Goal: Task Accomplishment & Management: Use online tool/utility

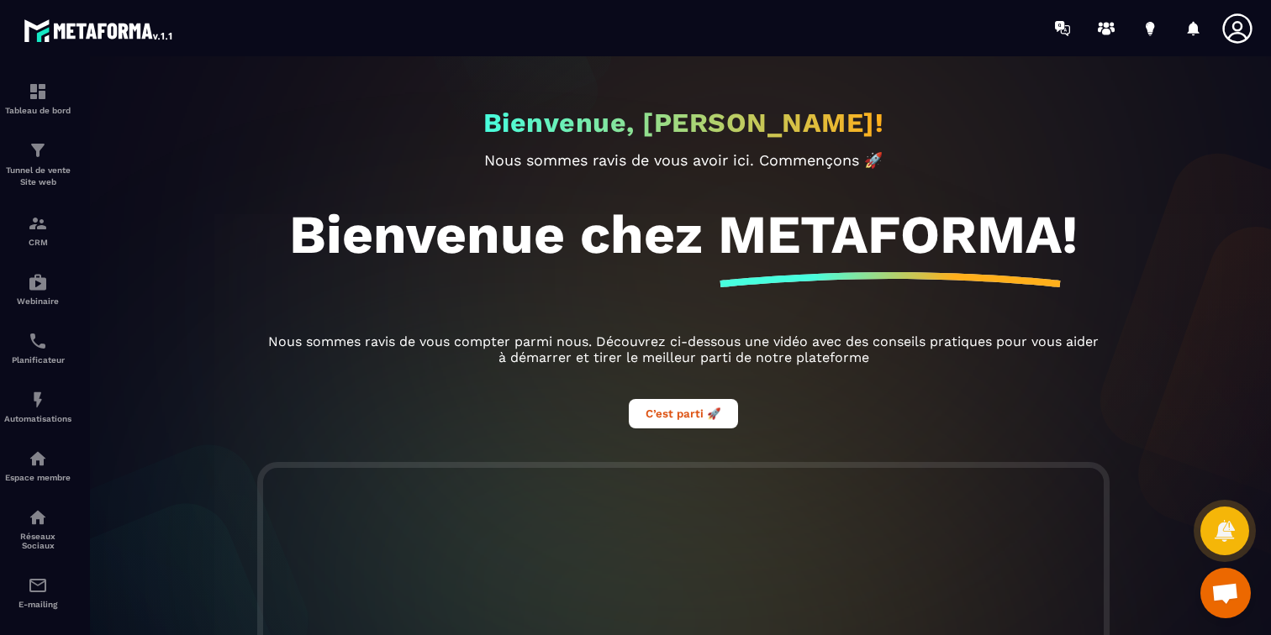
click at [1245, 29] on icon at bounding box center [1237, 29] width 34 height 34
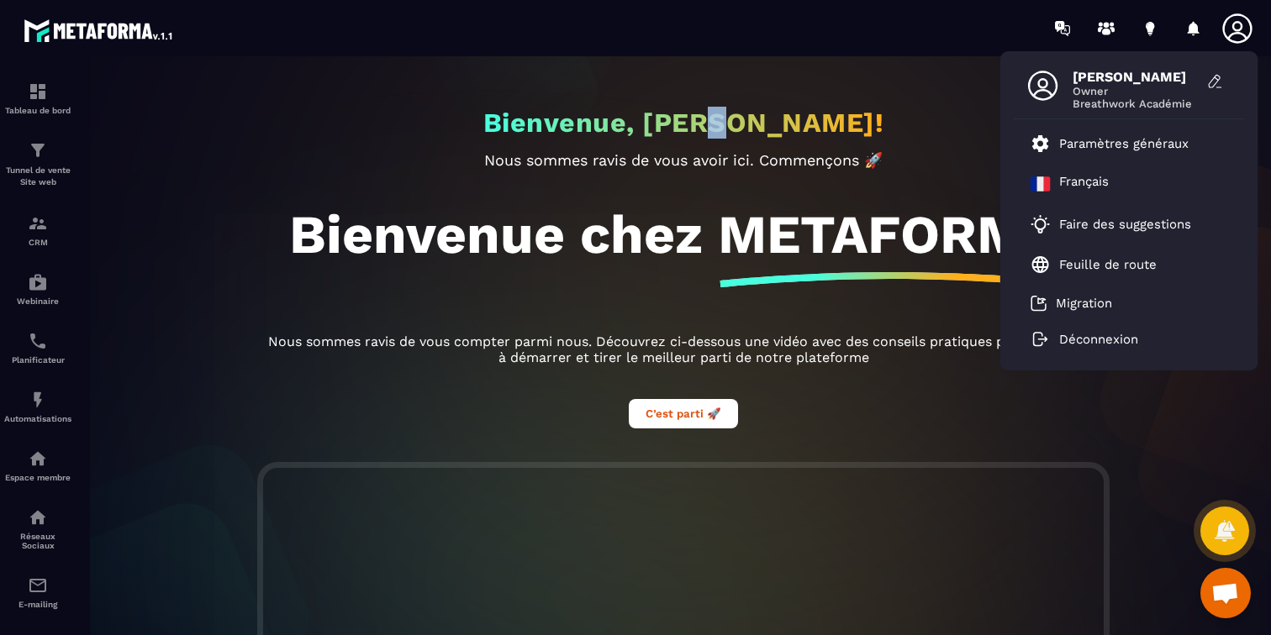
click at [716, 103] on div "Bienvenue, [PERSON_NAME]! Nous sommes ravis de vous avoir ici. Commençons 🚀 Bie…" at bounding box center [683, 259] width 874 height 406
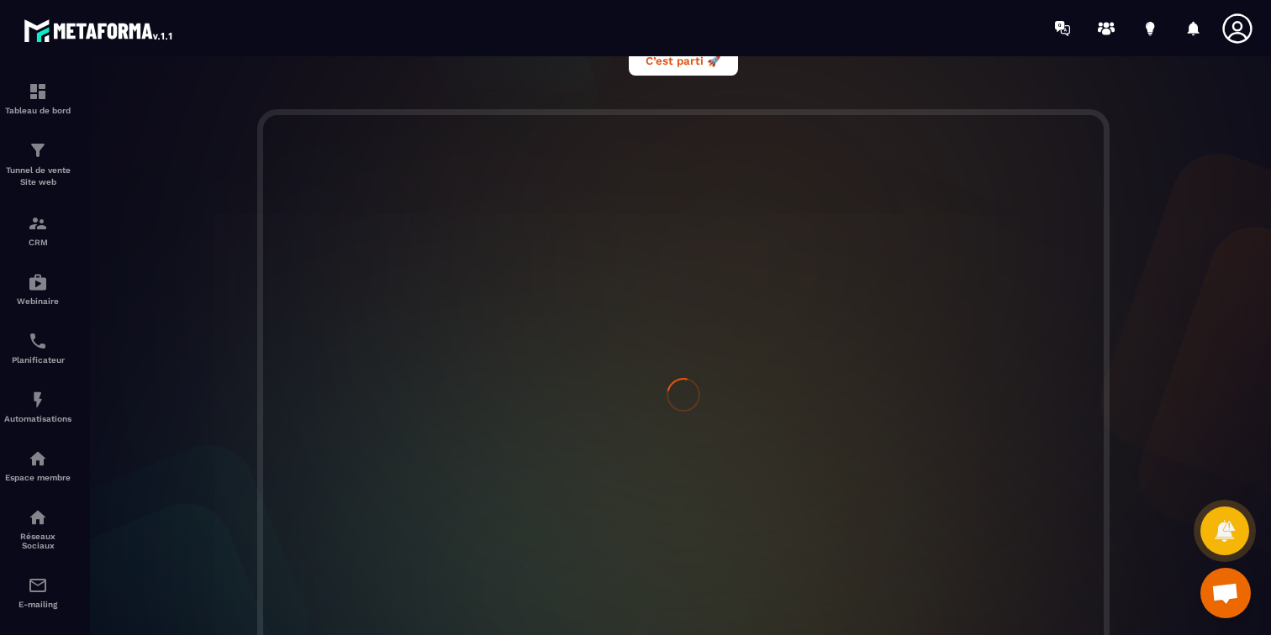
scroll to position [419, 0]
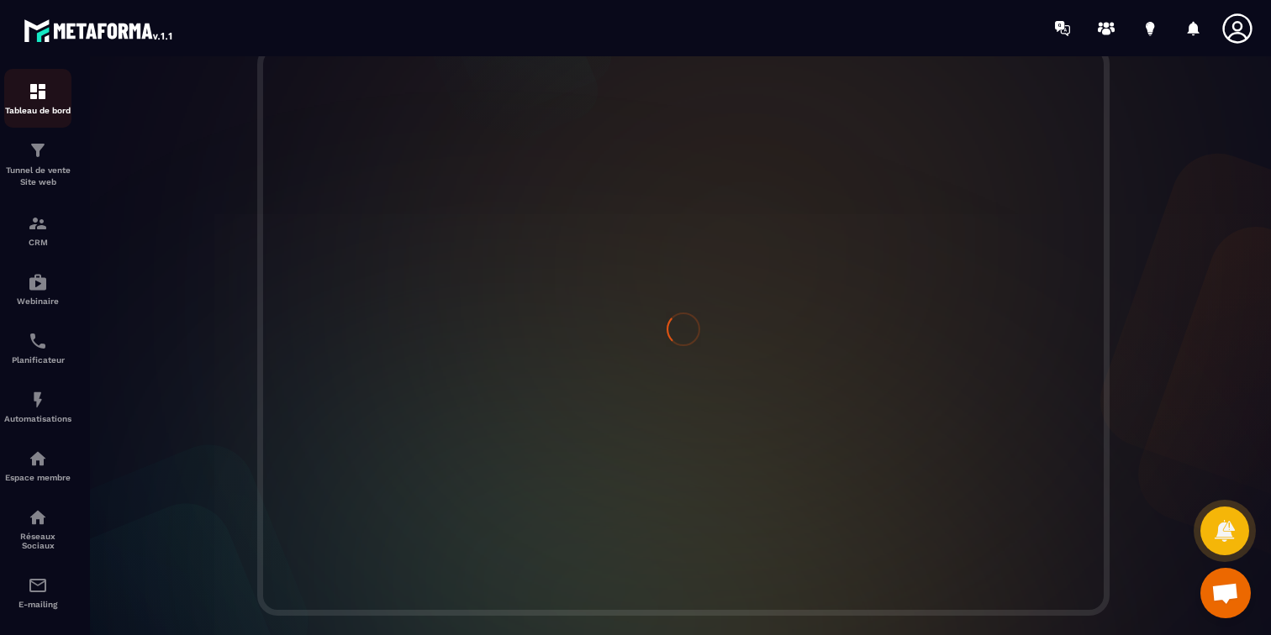
click at [32, 98] on img at bounding box center [38, 92] width 20 height 20
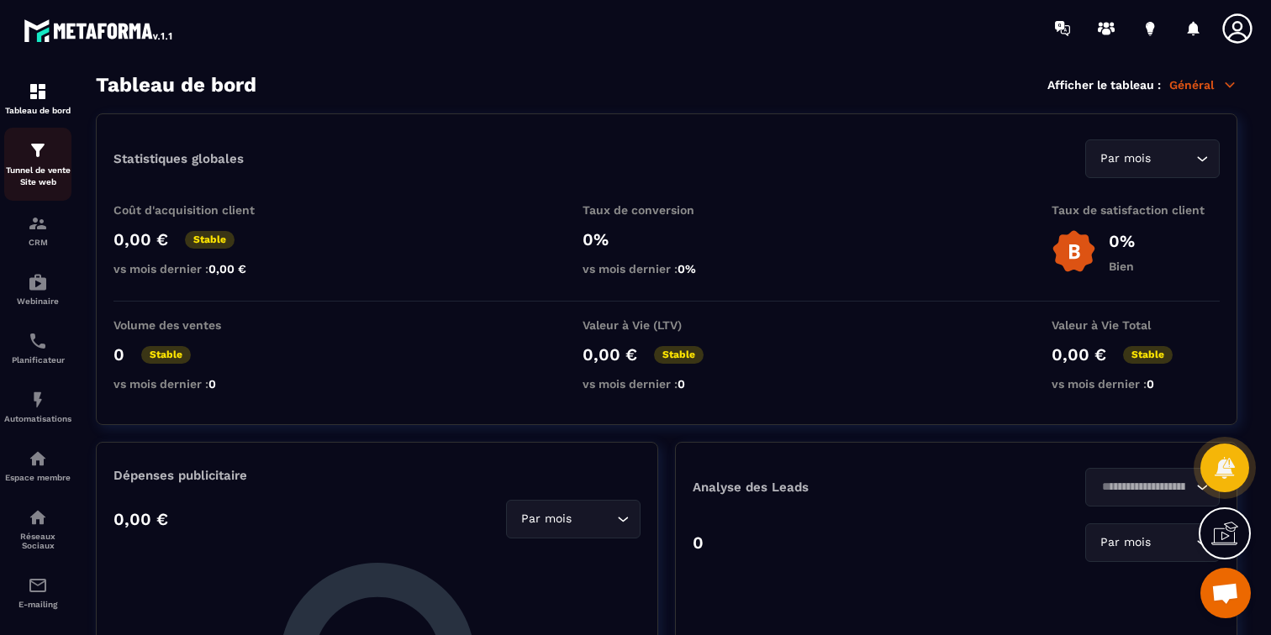
click at [34, 162] on div "Tunnel de vente Site web" at bounding box center [37, 164] width 67 height 48
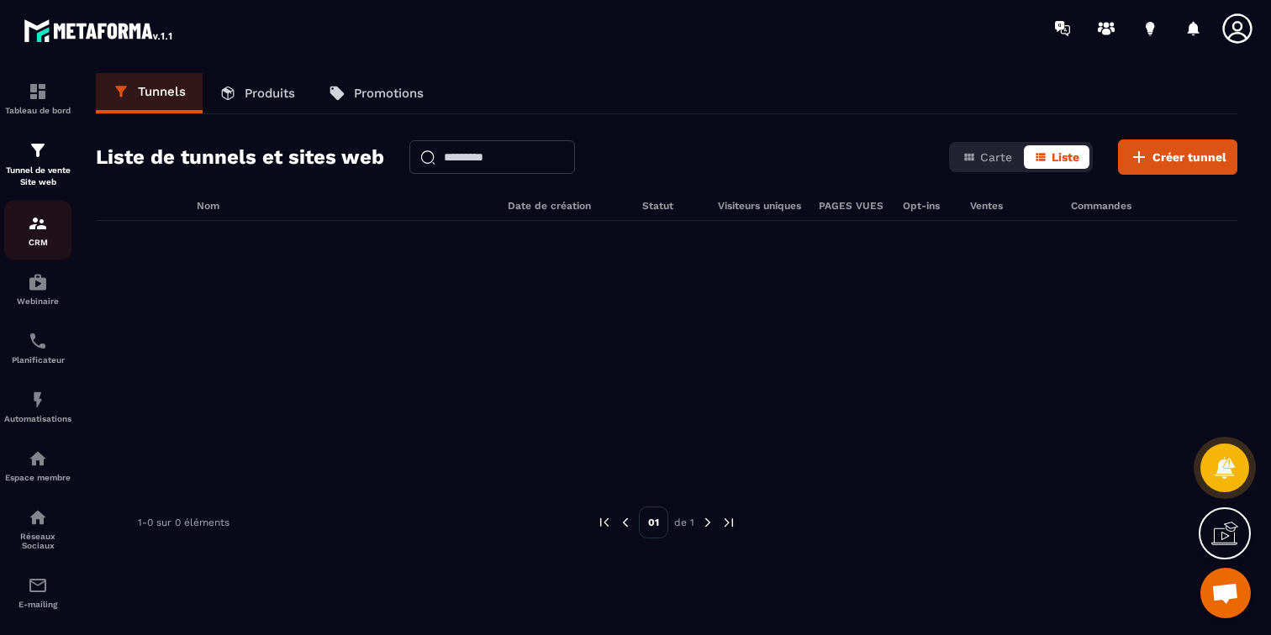
click at [33, 234] on div "CRM" at bounding box center [37, 230] width 67 height 34
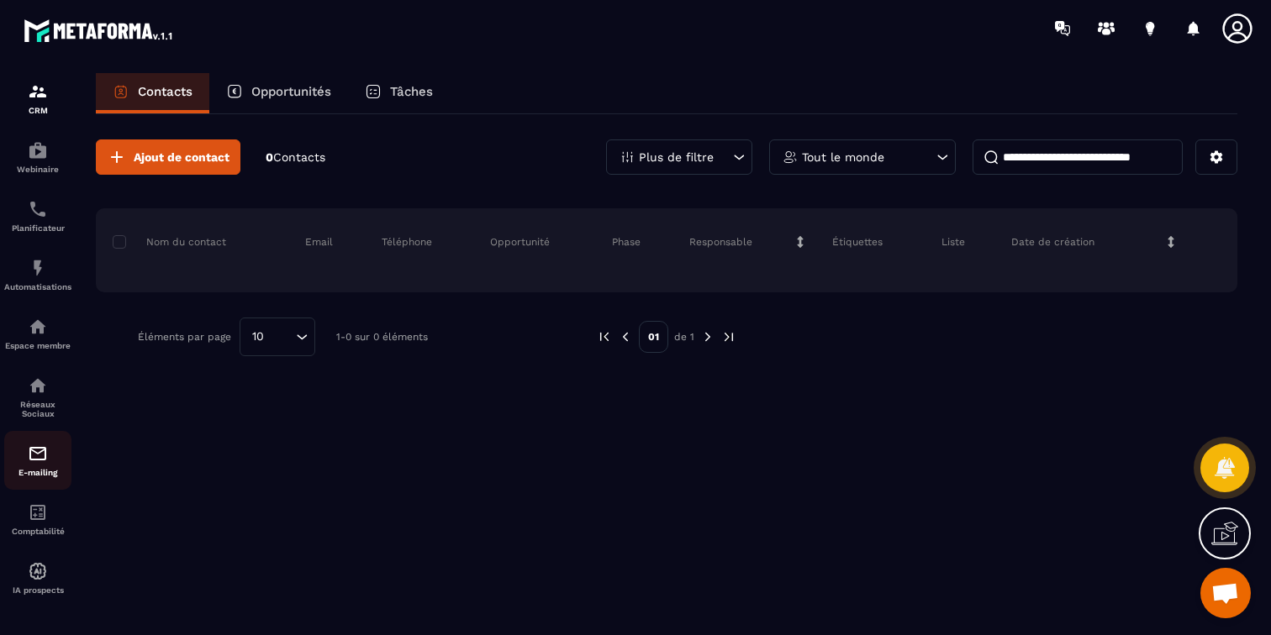
scroll to position [132, 0]
click at [39, 458] on img at bounding box center [38, 454] width 20 height 20
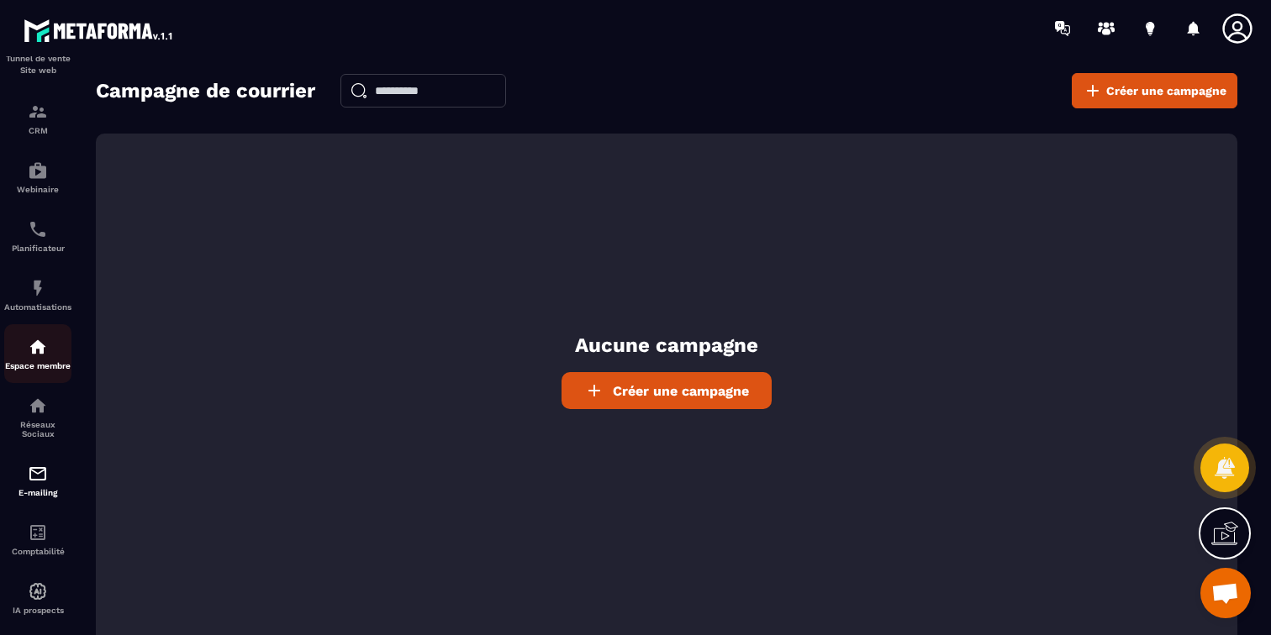
scroll to position [128, 0]
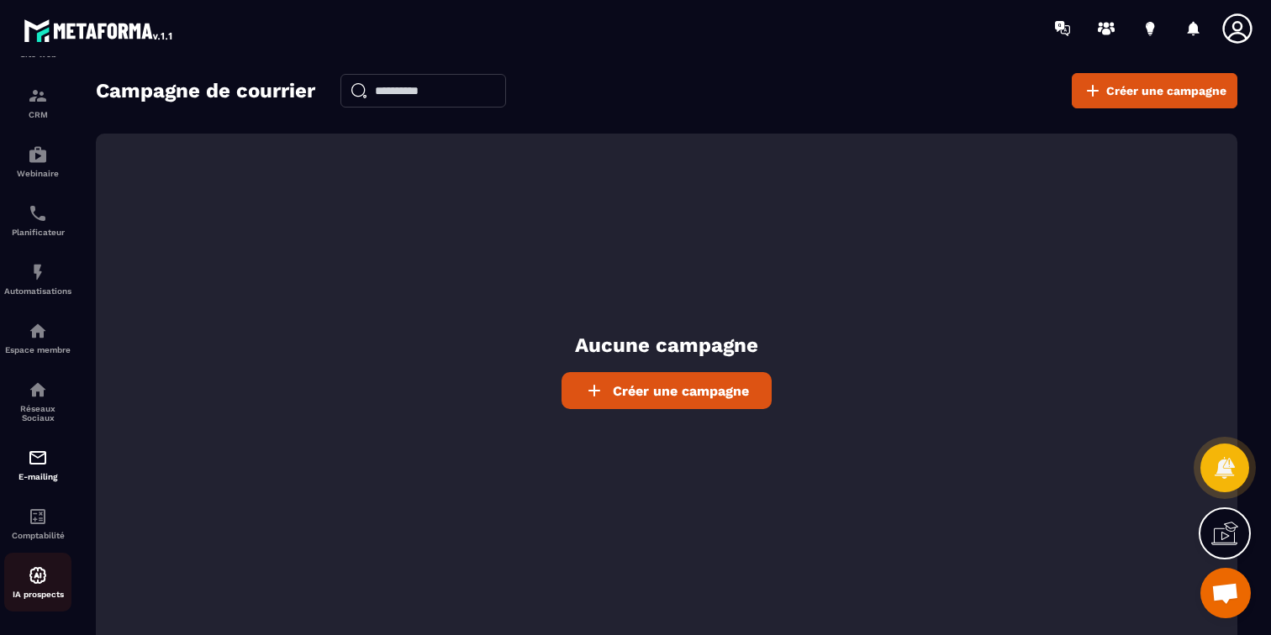
click at [36, 576] on img at bounding box center [38, 576] width 20 height 20
click at [33, 513] on img at bounding box center [38, 517] width 20 height 20
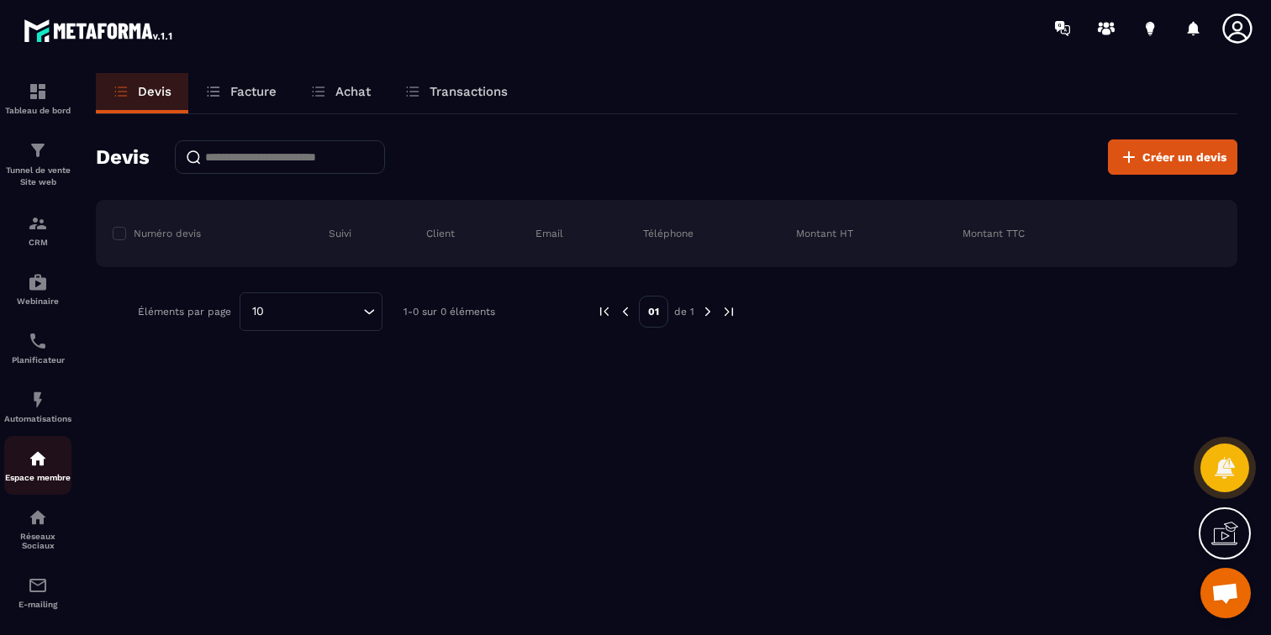
click at [33, 461] on img at bounding box center [38, 459] width 20 height 20
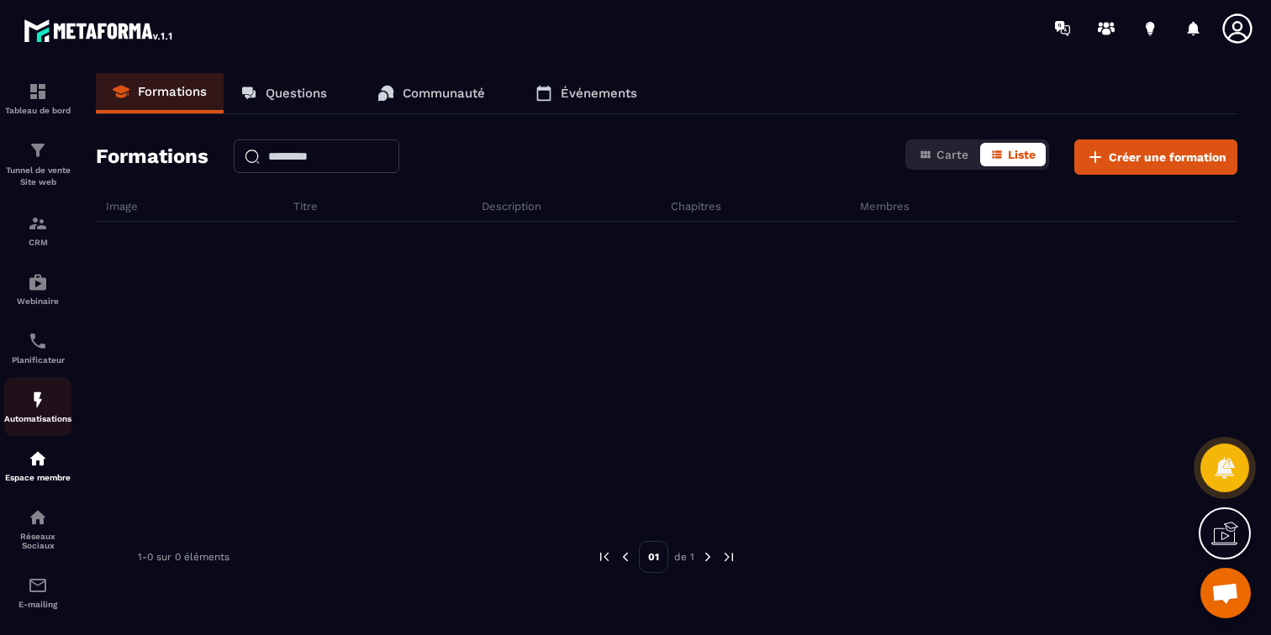
click at [38, 400] on img at bounding box center [38, 400] width 20 height 20
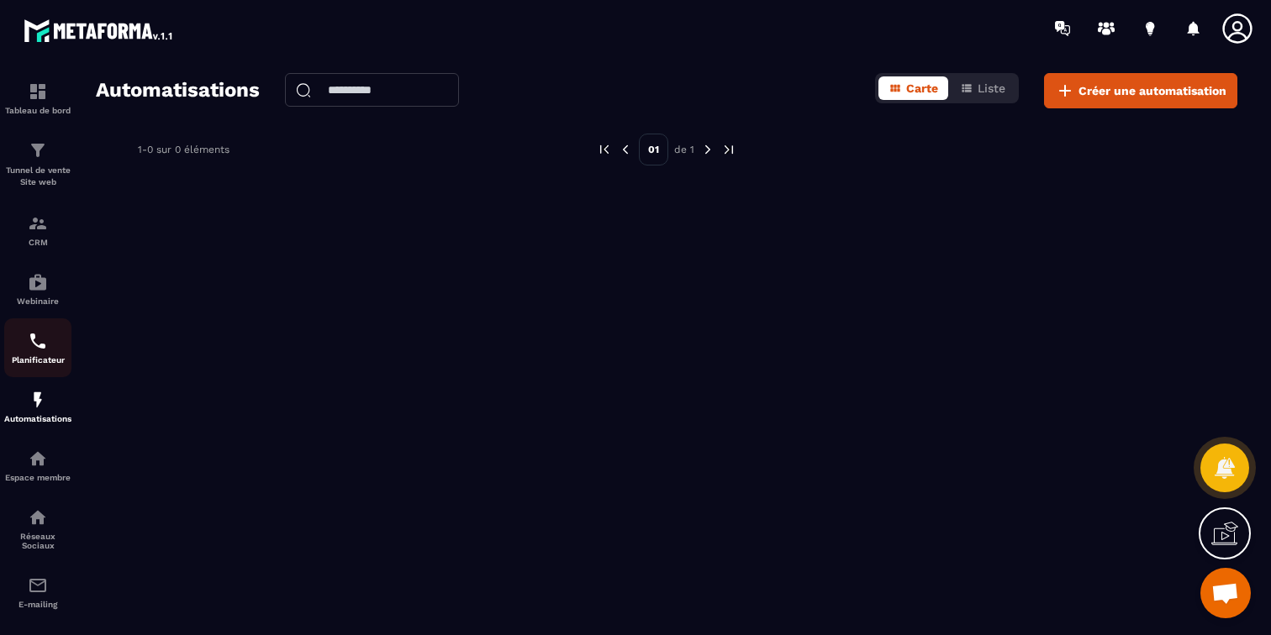
click at [42, 336] on img at bounding box center [38, 341] width 20 height 20
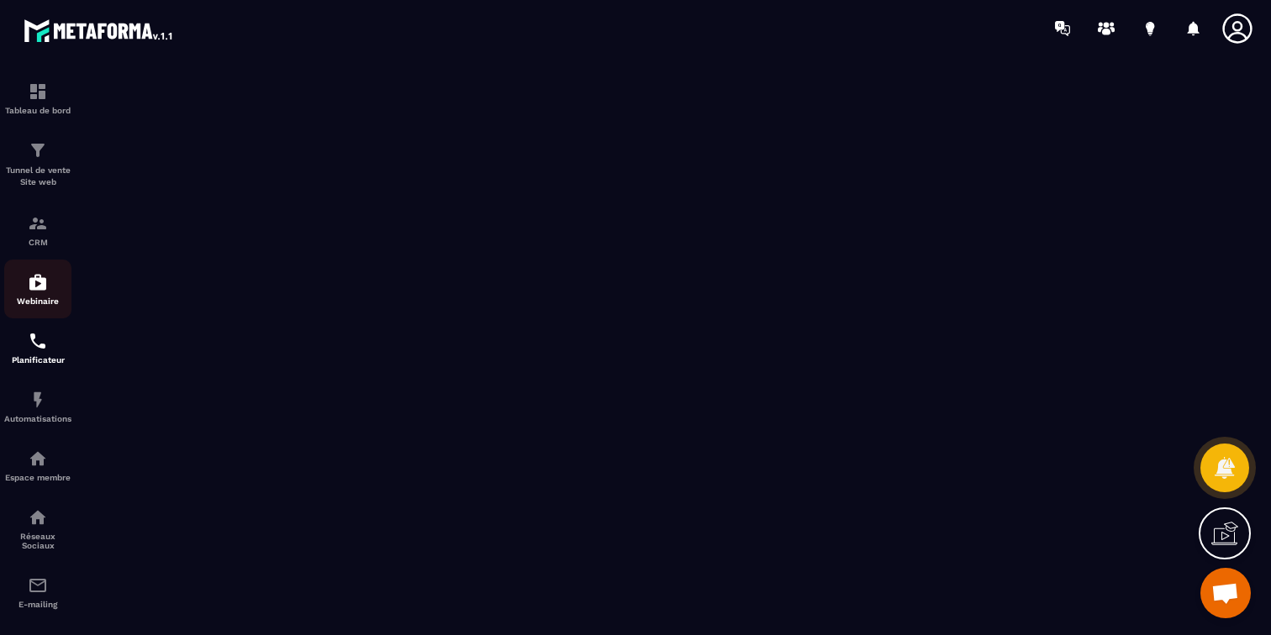
click at [35, 272] on img at bounding box center [38, 282] width 20 height 20
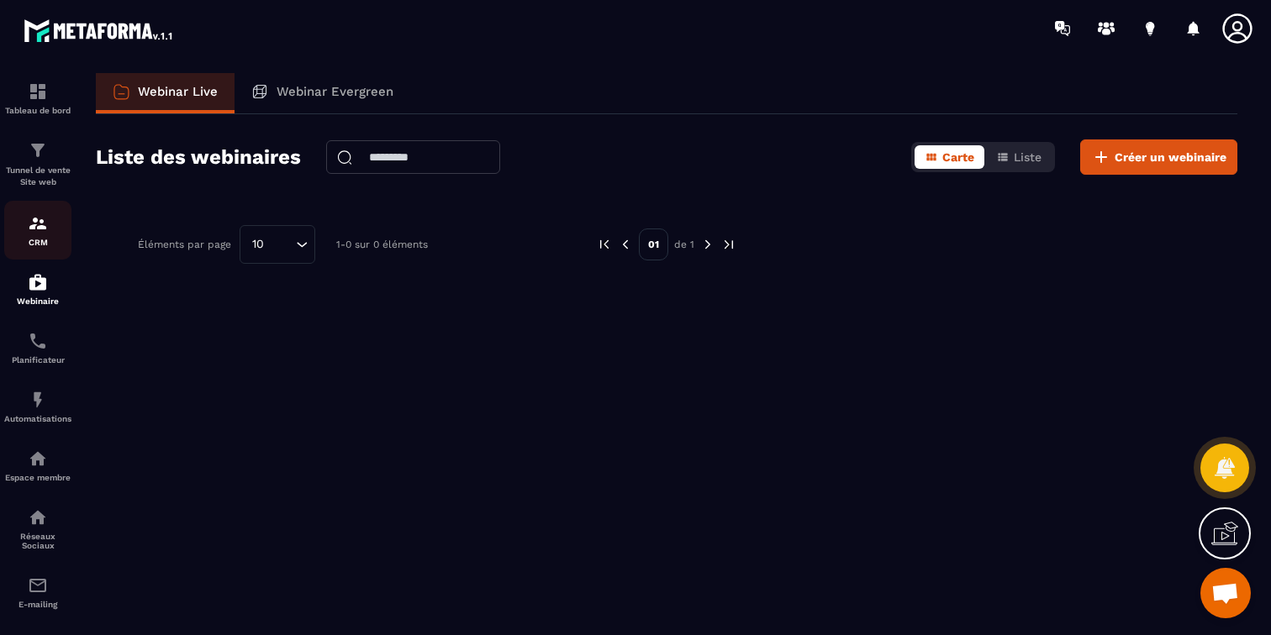
click at [37, 208] on link "CRM" at bounding box center [37, 230] width 67 height 59
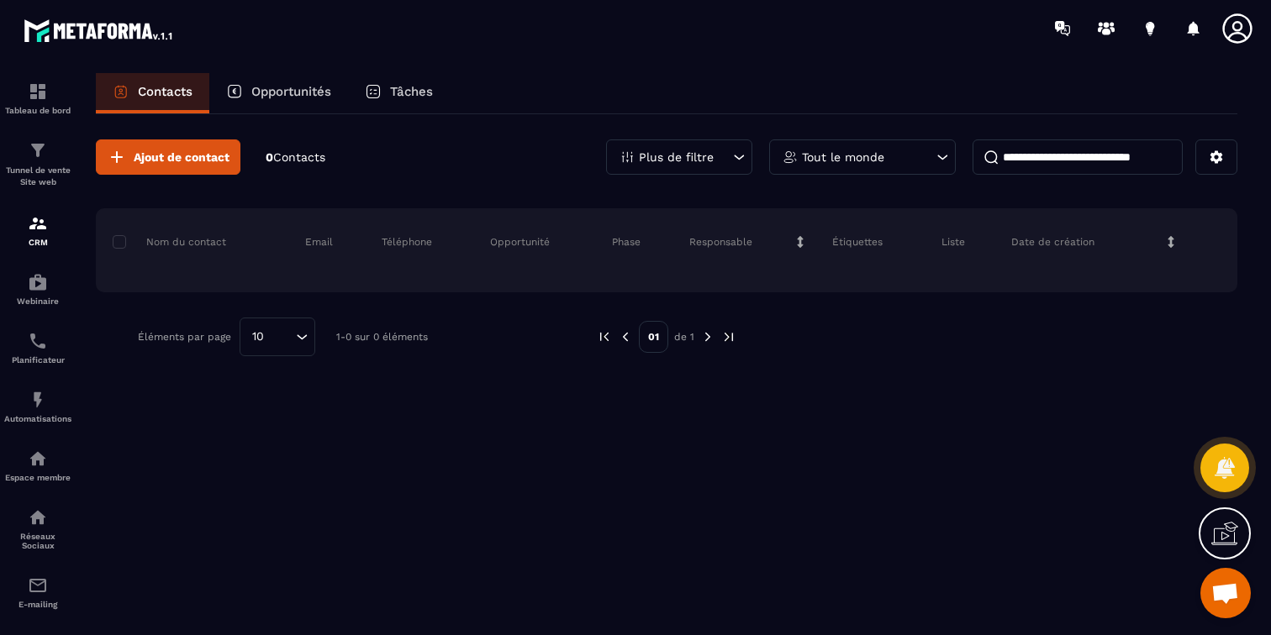
click at [285, 87] on p "Opportunités" at bounding box center [291, 91] width 80 height 15
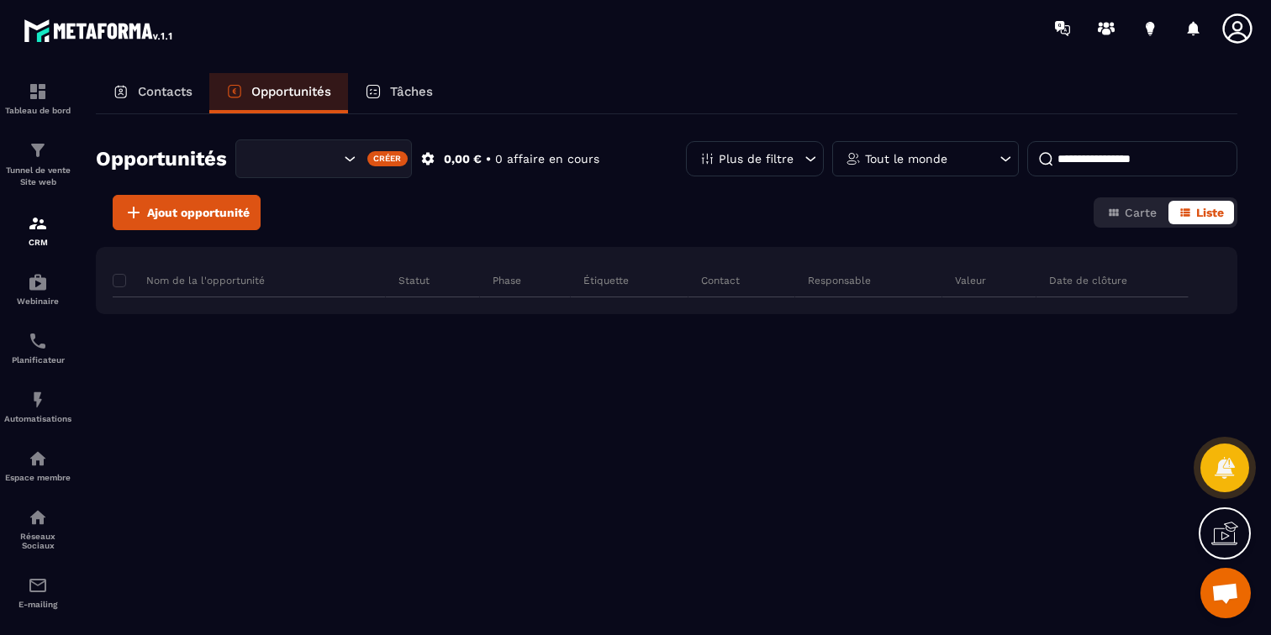
click at [174, 96] on p "Contacts" at bounding box center [165, 91] width 55 height 15
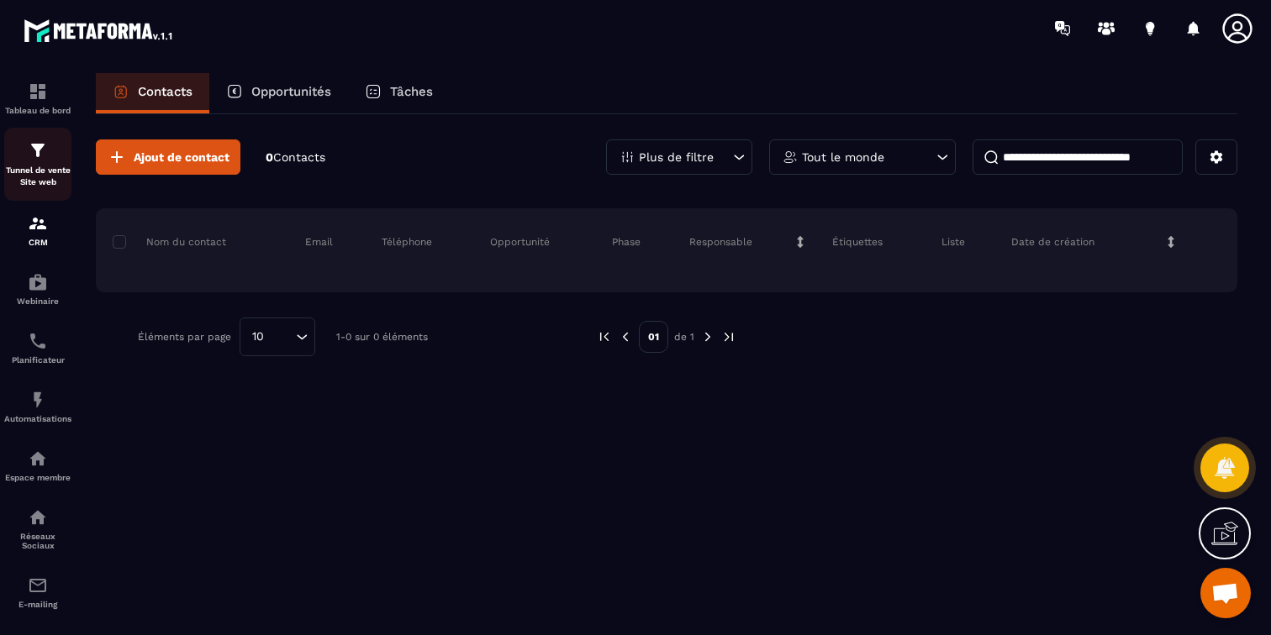
click at [45, 159] on img at bounding box center [38, 150] width 20 height 20
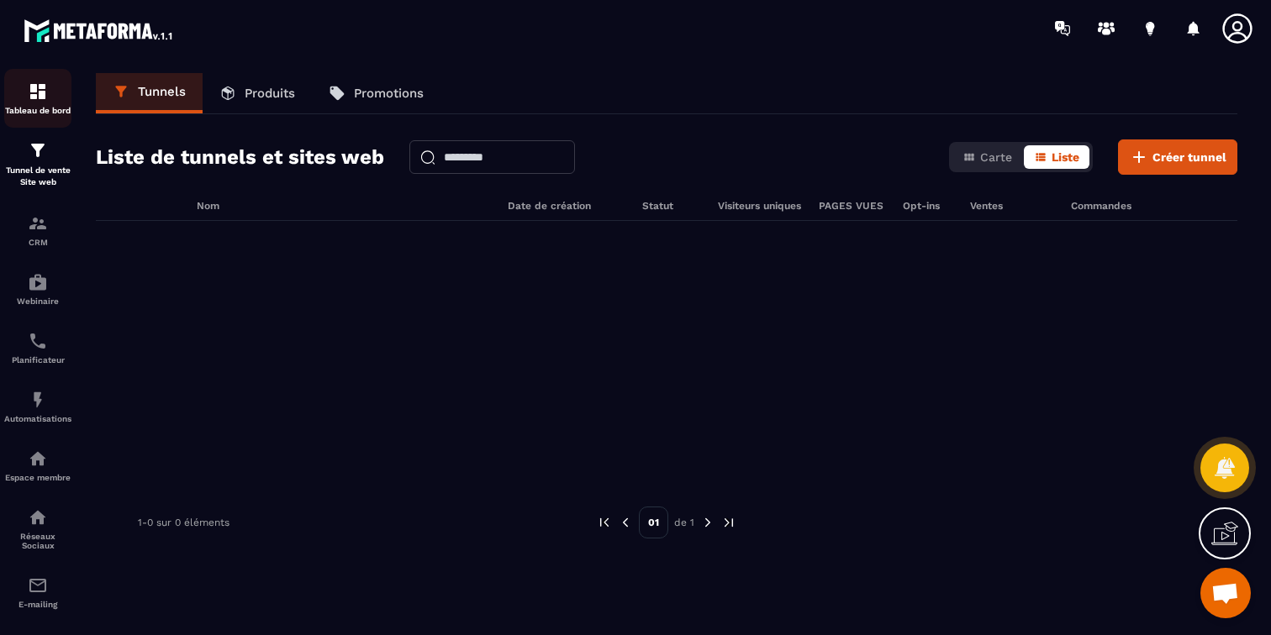
click at [35, 92] on img at bounding box center [38, 92] width 20 height 20
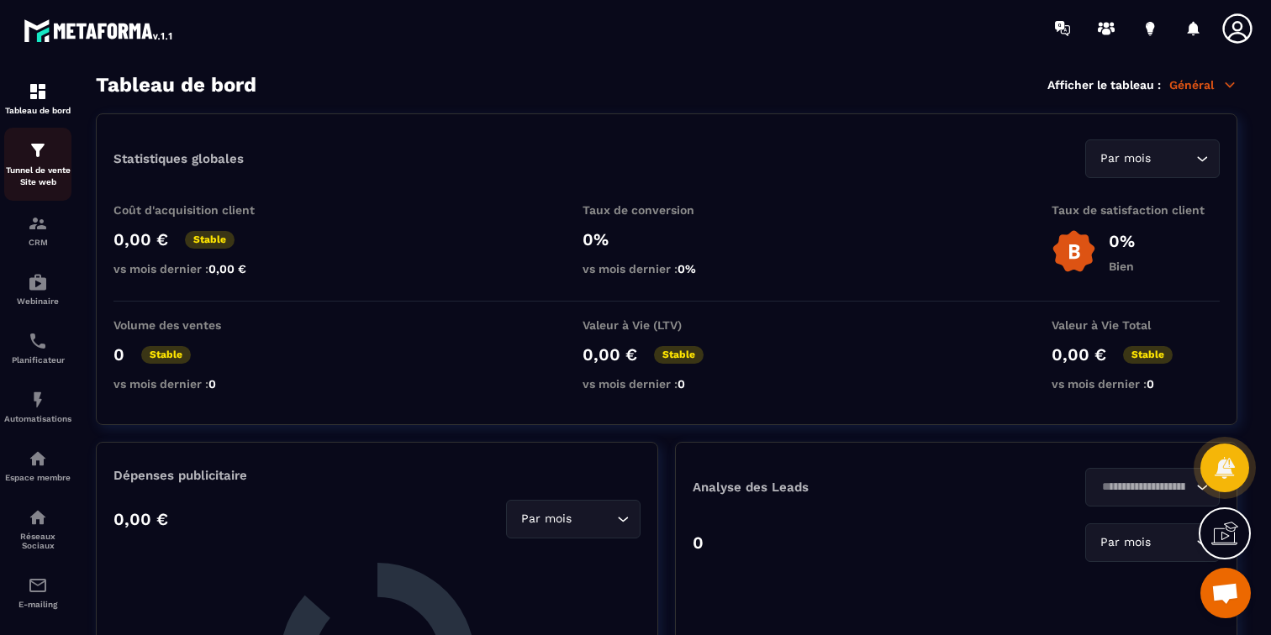
click at [29, 159] on img at bounding box center [38, 150] width 20 height 20
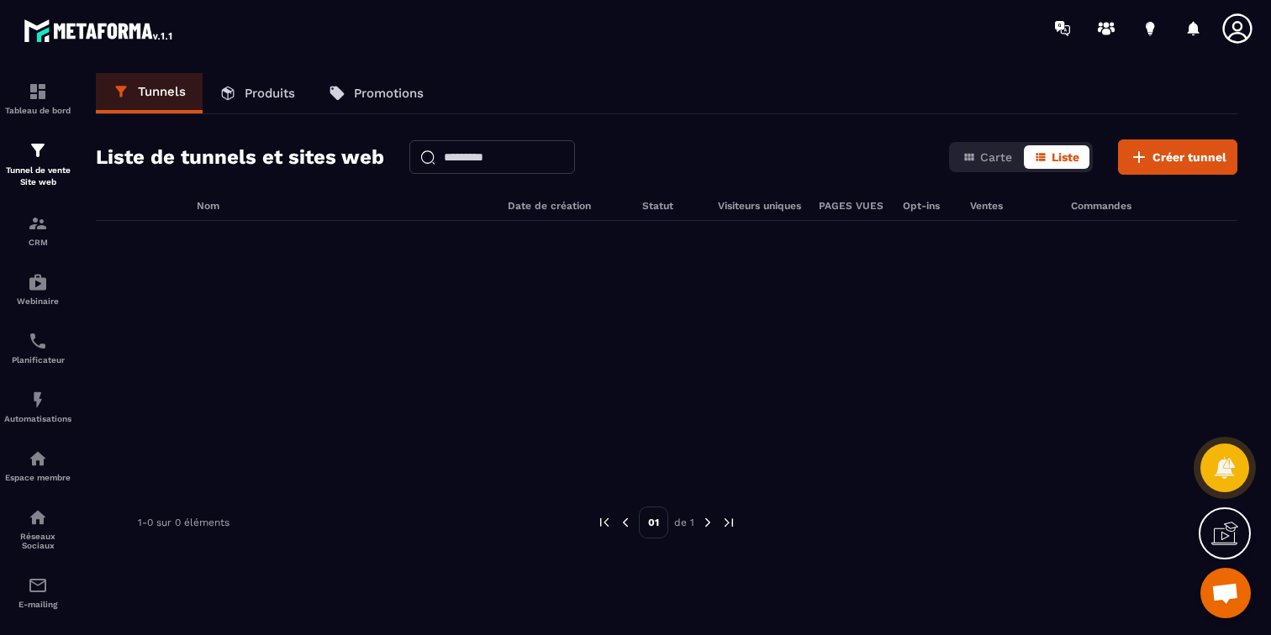
click at [269, 97] on p "Produits" at bounding box center [270, 93] width 50 height 15
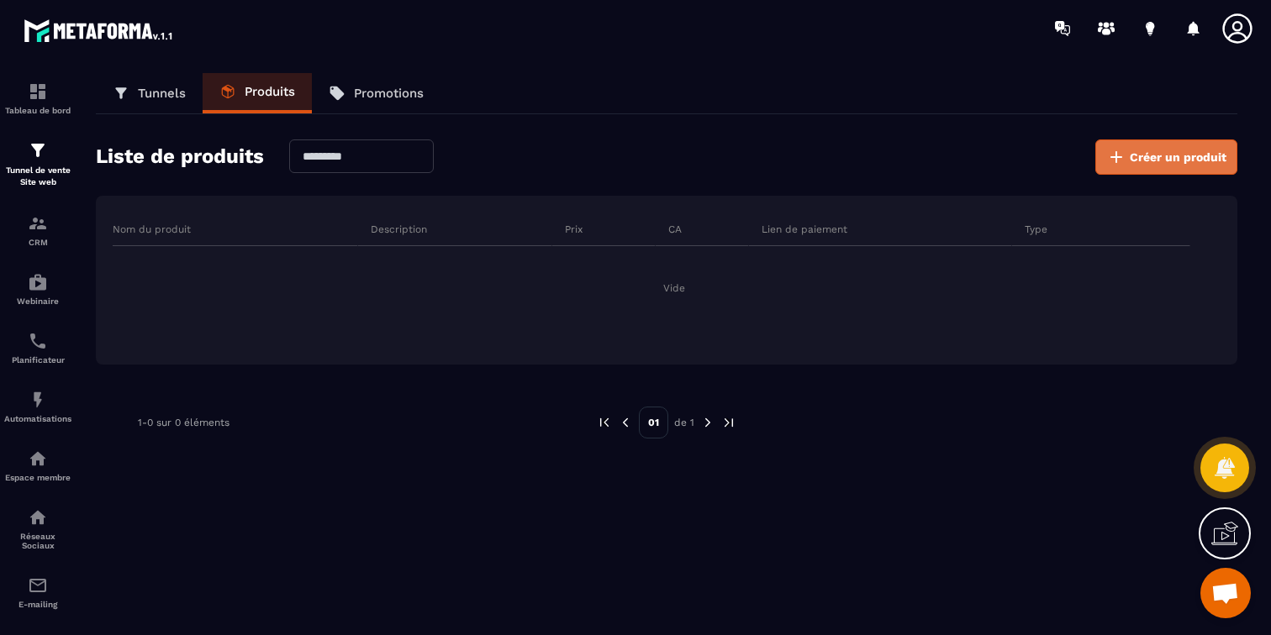
click at [1119, 155] on icon at bounding box center [1116, 157] width 20 height 20
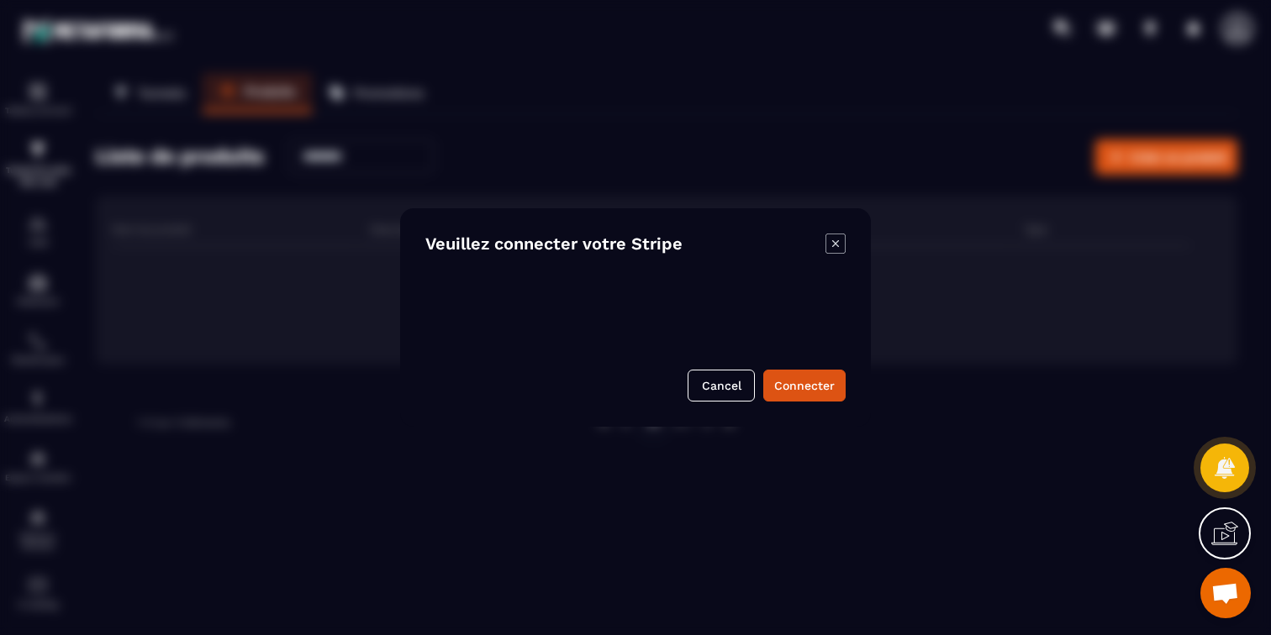
click at [832, 244] on icon "Modal window" at bounding box center [835, 244] width 20 height 20
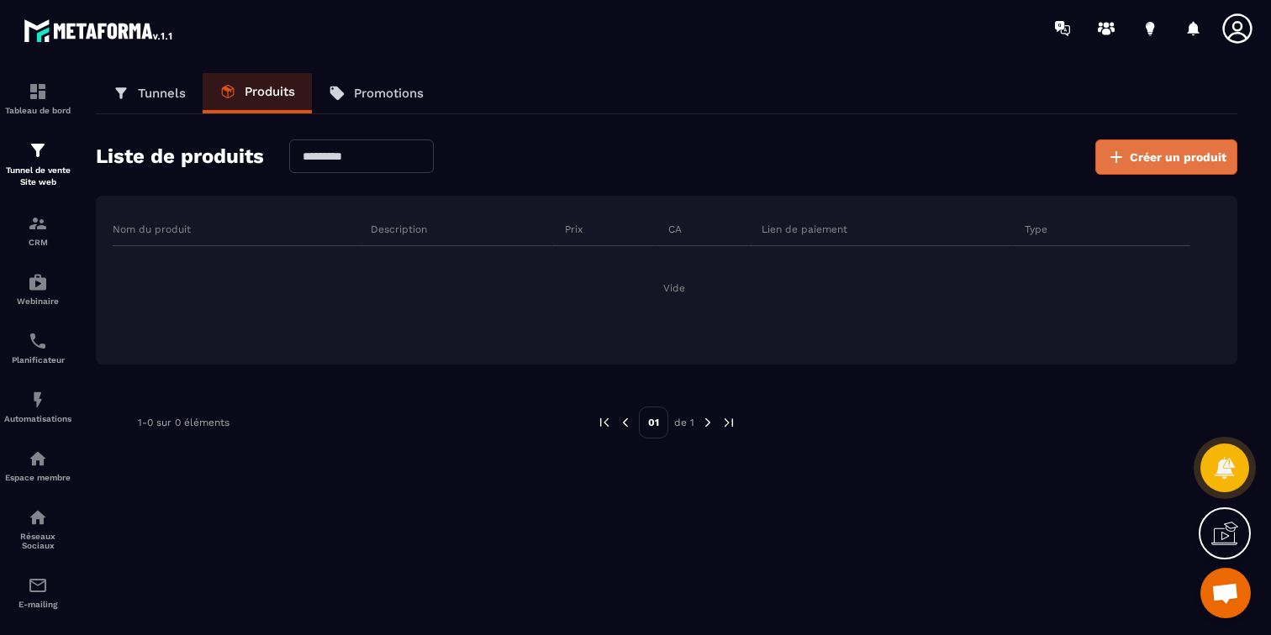
click at [1147, 160] on span "Créer un produit" at bounding box center [1177, 157] width 97 height 17
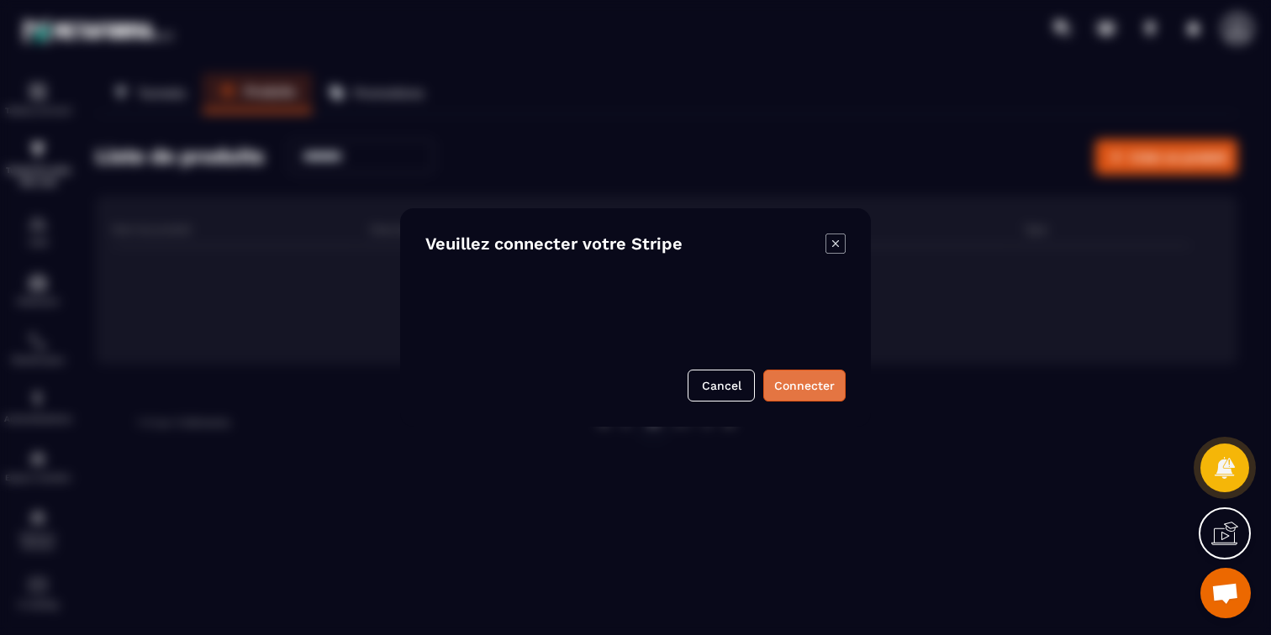
click at [793, 387] on button "Connecter" at bounding box center [804, 386] width 82 height 32
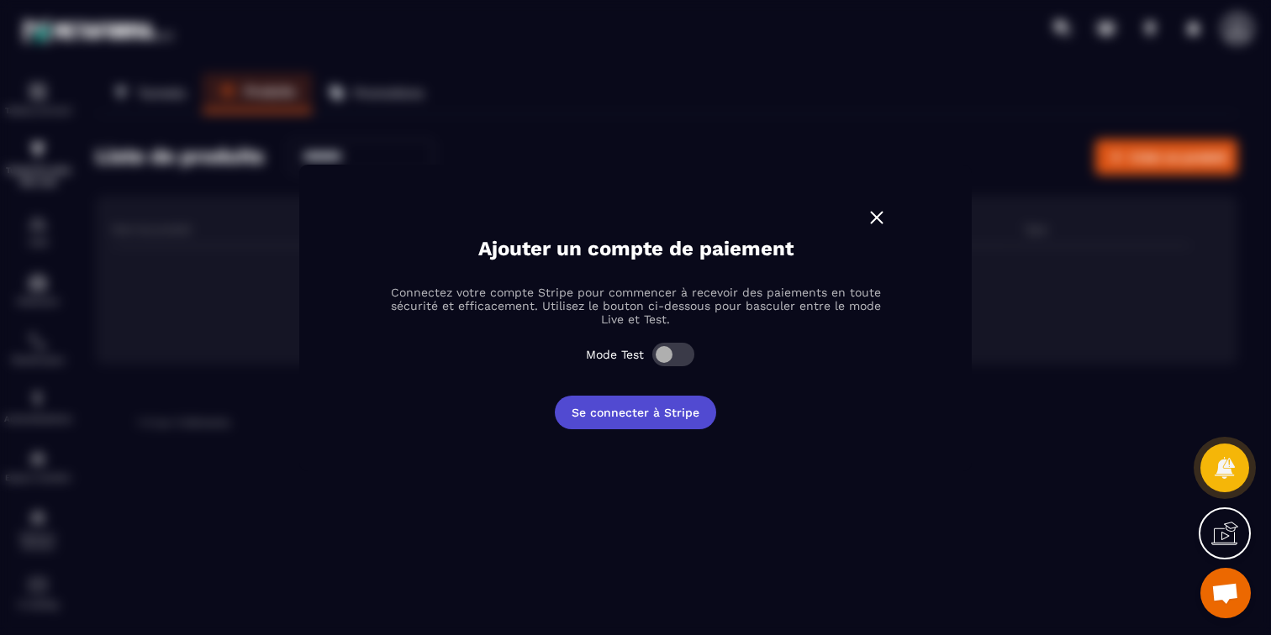
click at [639, 413] on button "Se connecter à Stripe" at bounding box center [635, 413] width 161 height 34
